Goal: Task Accomplishment & Management: Manage account settings

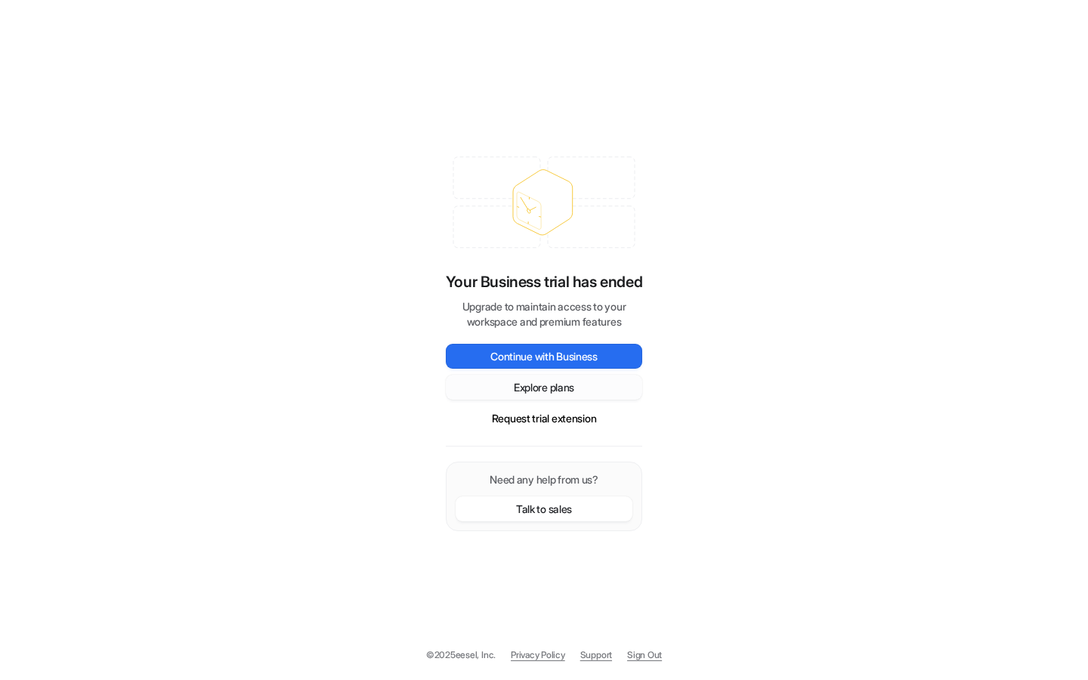
click at [548, 388] on button "Explore plans" at bounding box center [544, 387] width 196 height 25
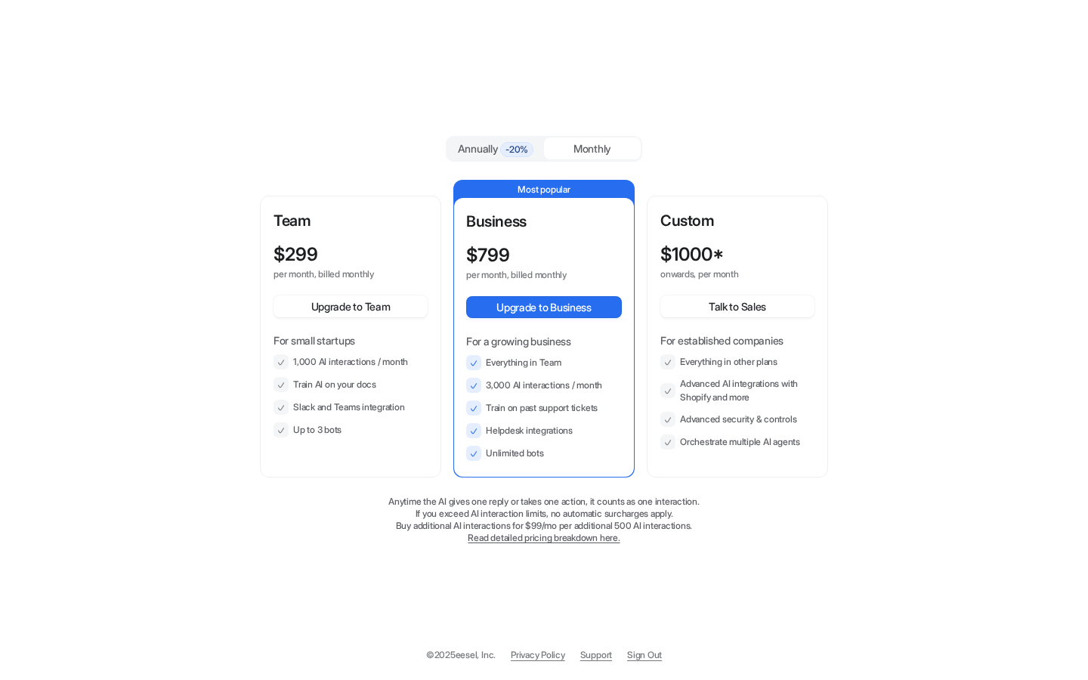
click at [797, 274] on div "$ 1000* onwards, per month" at bounding box center [737, 262] width 154 height 36
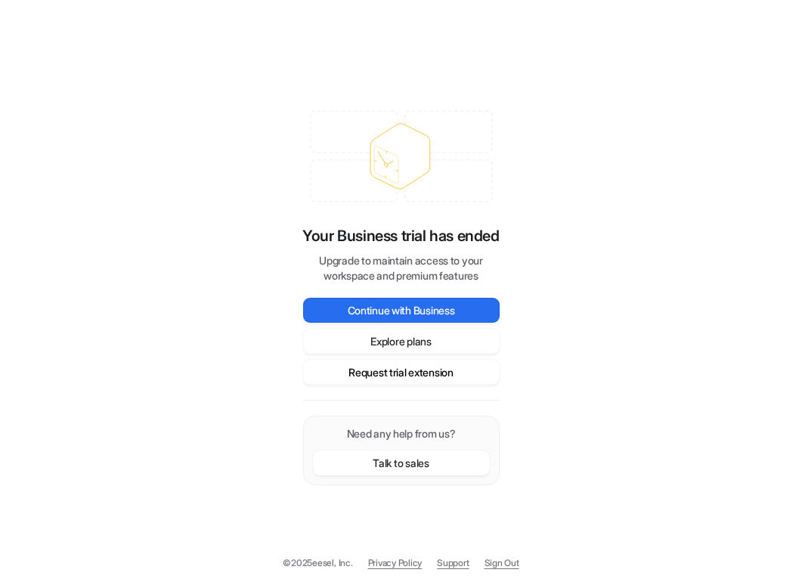
click at [423, 376] on button "Request trial extension" at bounding box center [401, 372] width 196 height 25
click at [412, 375] on button "Request trial extension" at bounding box center [401, 372] width 196 height 25
